Goal: Navigation & Orientation: Find specific page/section

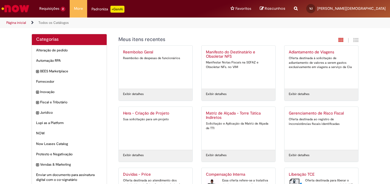
click at [21, 3] on img "Ir para a Homepage" at bounding box center [16, 8] width 30 height 11
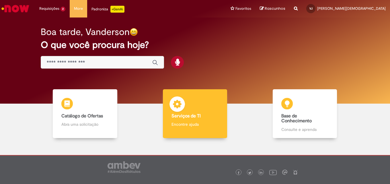
click at [189, 115] on b "Serviços de TI" at bounding box center [185, 116] width 29 height 6
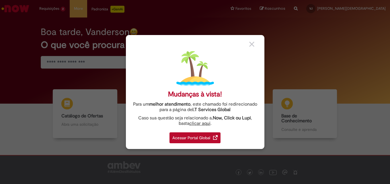
click at [202, 138] on div "Acessar Portal Global" at bounding box center [194, 137] width 51 height 11
